Goal: Find specific page/section: Find specific page/section

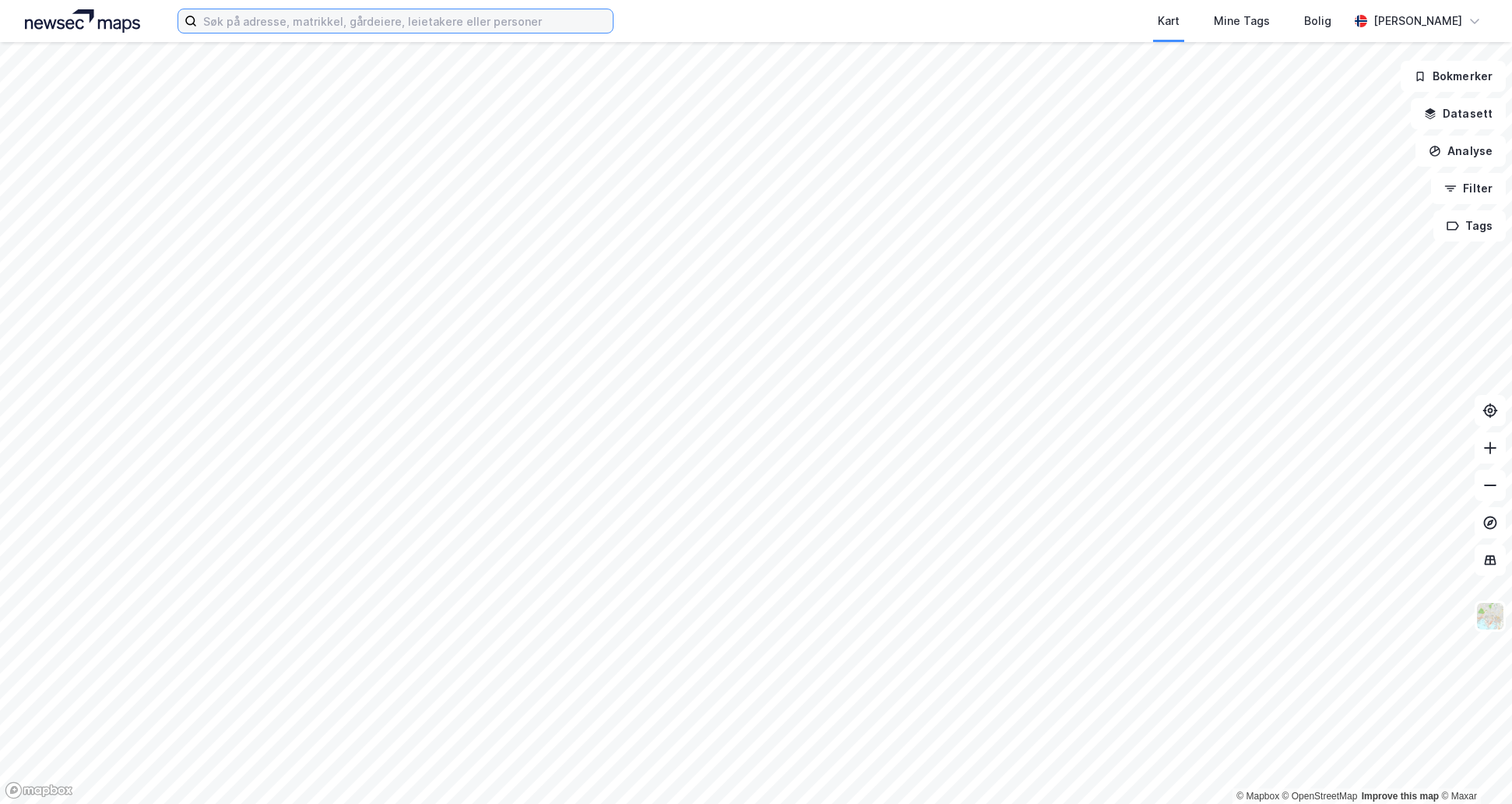
click at [275, 23] on input at bounding box center [405, 21] width 416 height 24
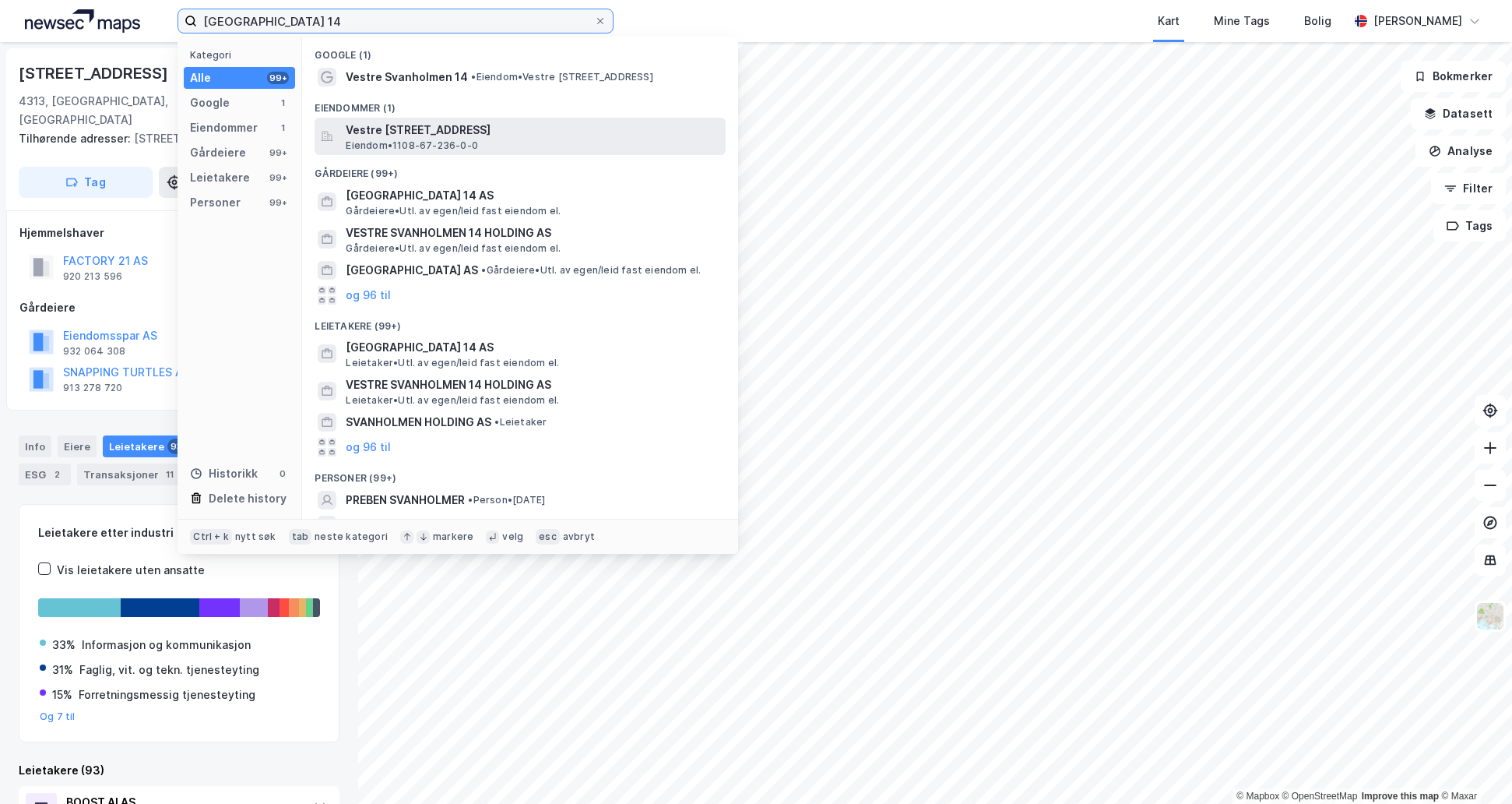
type input "[GEOGRAPHIC_DATA] 14"
click at [480, 141] on div "Vestre [STREET_ADDRESS] Eiendom • 1108-67-236-0-0" at bounding box center [535, 136] width 377 height 31
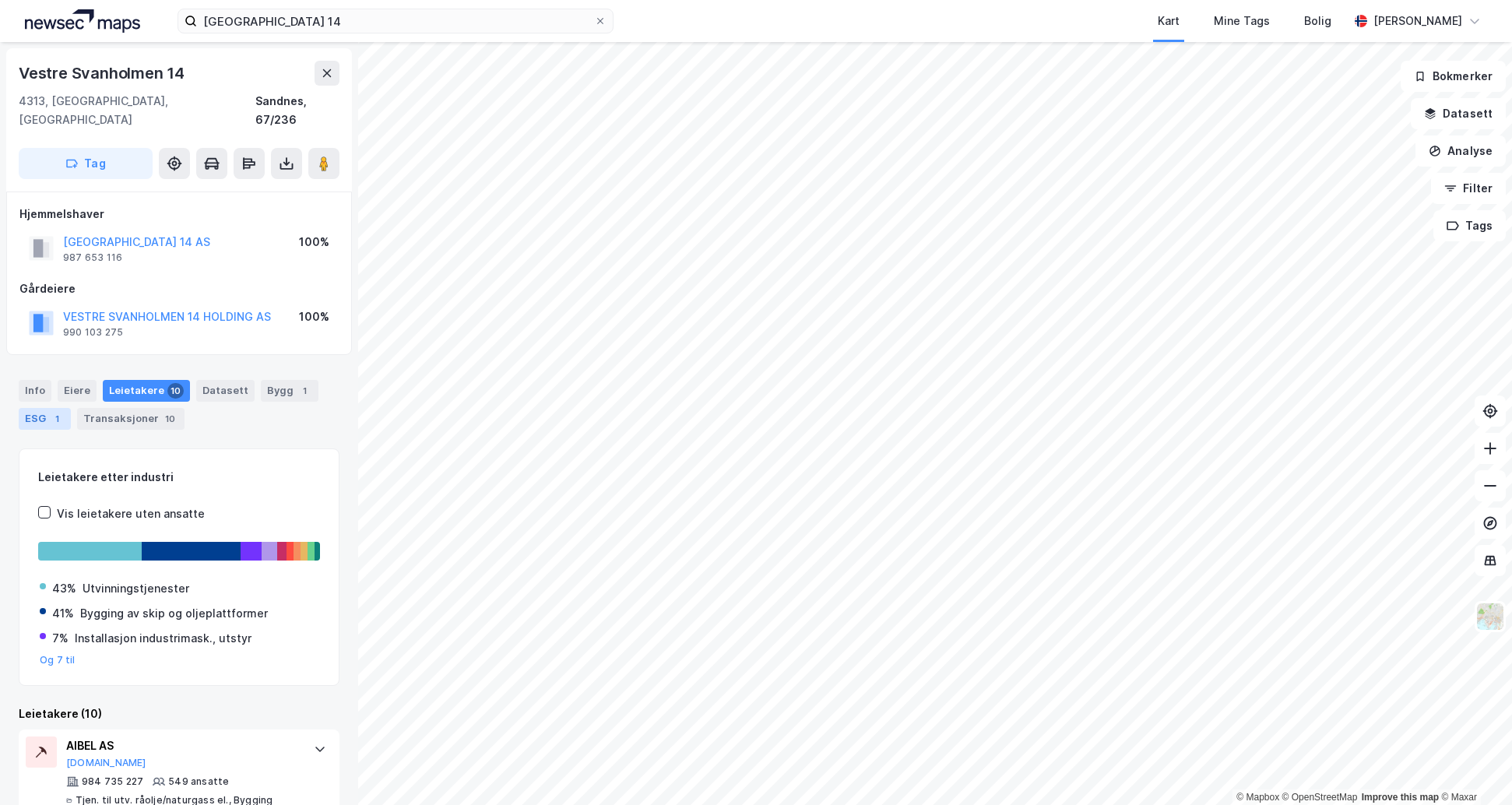
click at [44, 408] on div "ESG 1" at bounding box center [44, 419] width 52 height 22
